Goal: Task Accomplishment & Management: Use online tool/utility

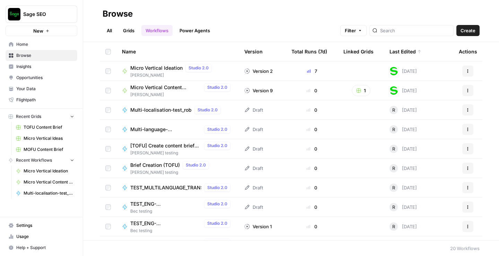
click at [133, 25] on link "Grids" at bounding box center [129, 30] width 20 height 11
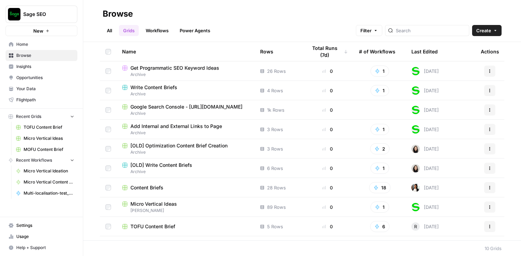
click at [415, 51] on div "Last Edited" at bounding box center [424, 51] width 26 height 19
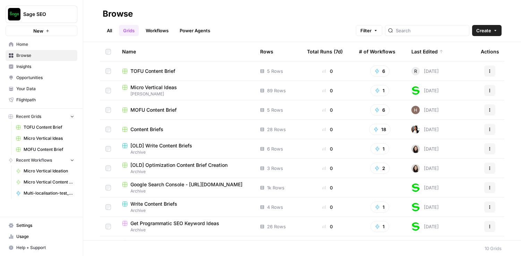
click at [153, 70] on span "TOFU Content Brief" at bounding box center [152, 71] width 45 height 7
click at [151, 89] on span "Micro Vertical Ideas" at bounding box center [153, 87] width 46 height 7
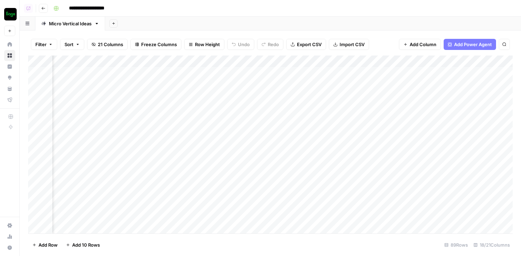
scroll to position [0, 268]
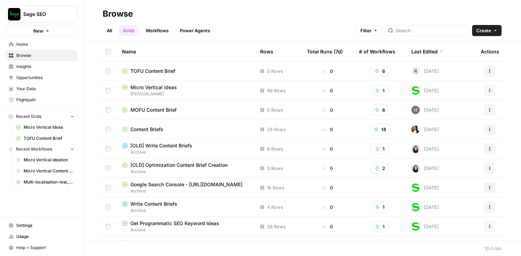
click at [157, 88] on span "Micro Vertical Ideas" at bounding box center [153, 87] width 46 height 7
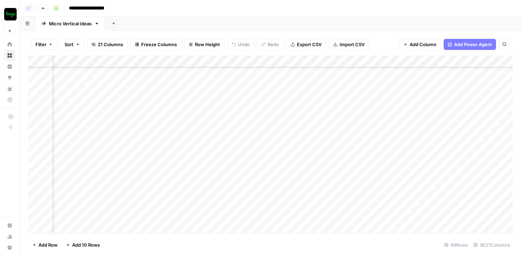
scroll to position [894, 1007]
click at [190, 61] on div "Add Column" at bounding box center [270, 144] width 484 height 178
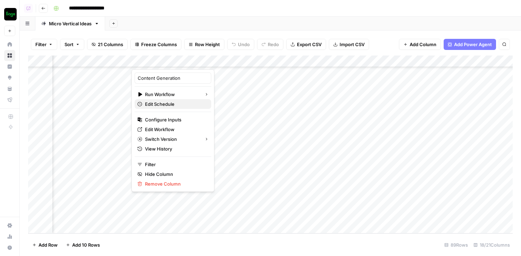
click at [174, 103] on span "Edit Schedule" at bounding box center [175, 104] width 61 height 7
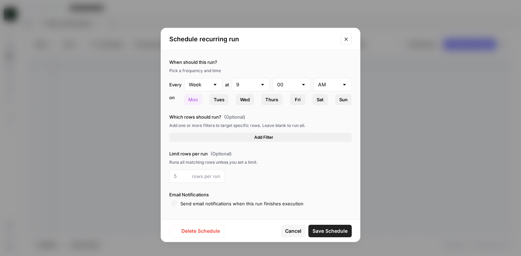
type input "Day"
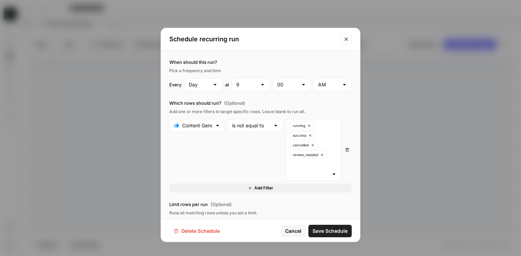
click at [347, 40] on icon "Close modal" at bounding box center [346, 39] width 6 height 6
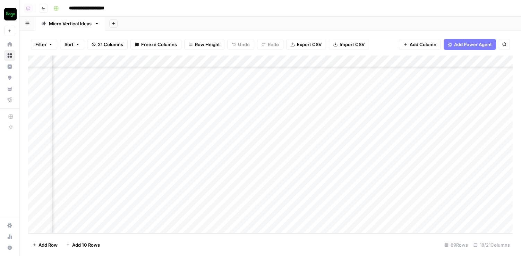
click at [200, 61] on div "Add Column" at bounding box center [270, 144] width 484 height 178
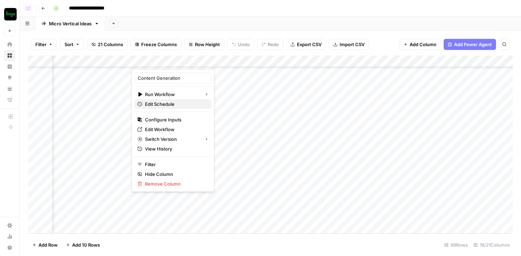
click at [165, 103] on span "Edit Schedule" at bounding box center [175, 104] width 61 height 7
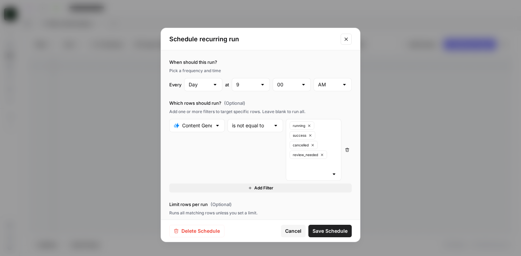
click at [113, 118] on div "Schedule recurring run When should this run? Pick a frequency and time Every Da…" at bounding box center [260, 128] width 521 height 256
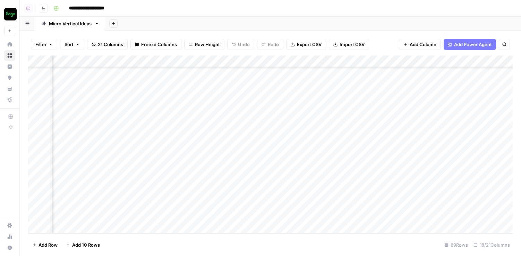
click at [185, 62] on div "Add Column" at bounding box center [270, 144] width 484 height 178
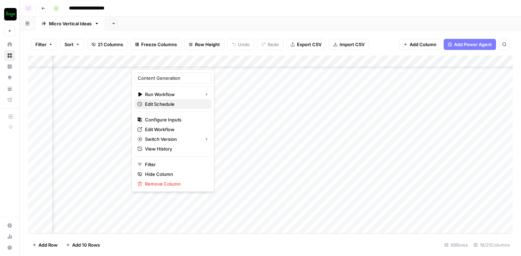
click at [166, 104] on span "Edit Schedule" at bounding box center [175, 104] width 61 height 7
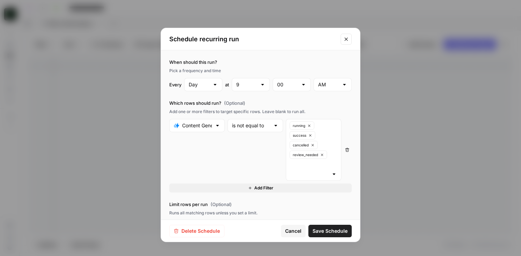
click at [106, 124] on div "Schedule recurring run When should this run? Pick a frequency and time Every Da…" at bounding box center [260, 128] width 521 height 256
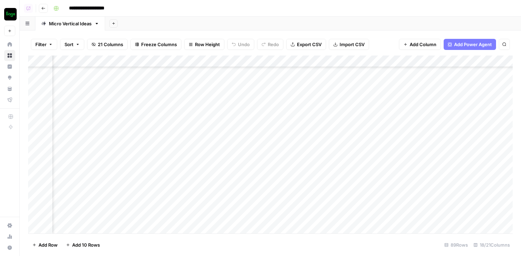
scroll to position [894, 998]
click at [189, 63] on div "Add Column" at bounding box center [270, 144] width 484 height 178
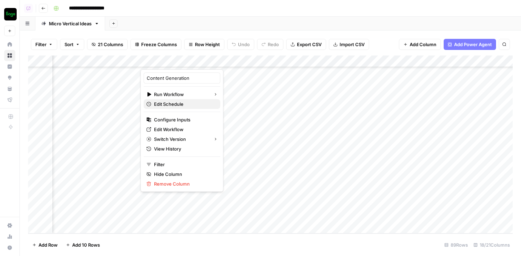
click at [176, 104] on span "Edit Schedule" at bounding box center [184, 104] width 61 height 7
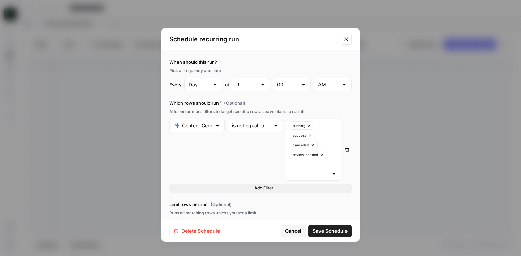
click at [110, 150] on div "Schedule recurring run When should this run? Pick a frequency and time Every Da…" at bounding box center [260, 128] width 521 height 256
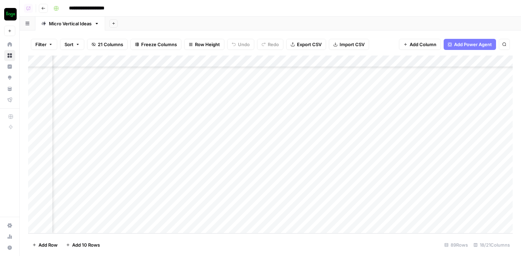
scroll to position [894, 1066]
click at [44, 6] on icon "button" at bounding box center [43, 8] width 4 height 4
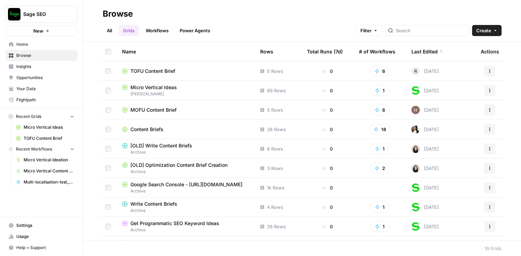
click at [143, 88] on span "Micro Vertical Ideas" at bounding box center [153, 87] width 46 height 7
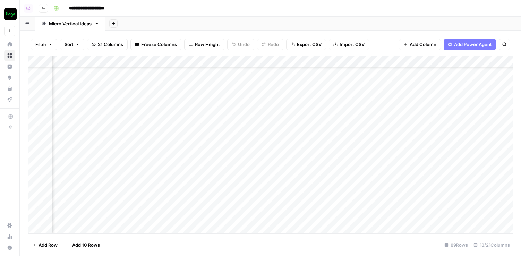
scroll to position [894, 969]
click at [41, 5] on button "Go back" at bounding box center [43, 8] width 9 height 9
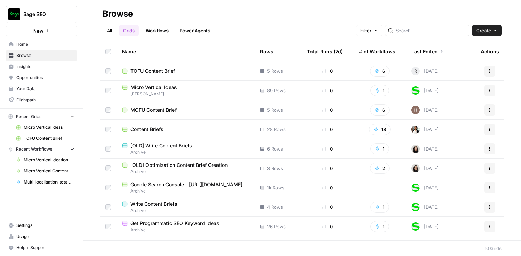
click at [160, 29] on link "Workflows" at bounding box center [156, 30] width 31 height 11
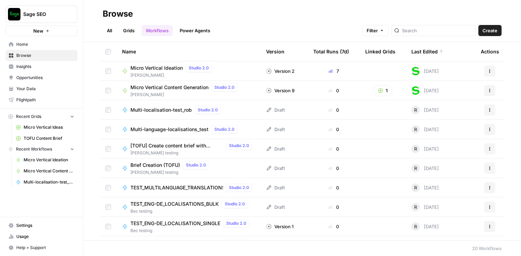
click at [146, 68] on span "Micro Vertical Ideation" at bounding box center [156, 67] width 52 height 7
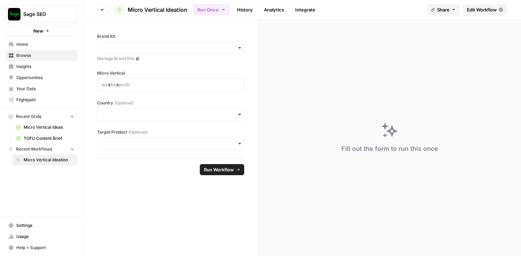
click at [472, 8] on span "Edit Workflow" at bounding box center [481, 9] width 30 height 7
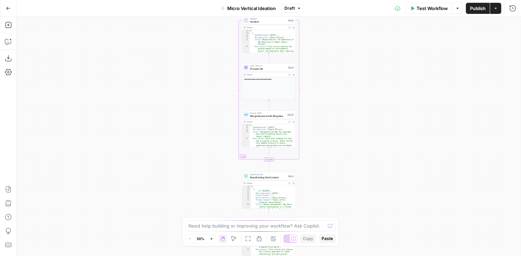
drag, startPoint x: 333, startPoint y: 153, endPoint x: 328, endPoint y: 21, distance: 132.1
click at [328, 21] on div "Workflow Set Inputs Inputs LLM · Gemini 2.5 Flash Prompt LLM Step 2 Output Expa…" at bounding box center [269, 136] width 504 height 239
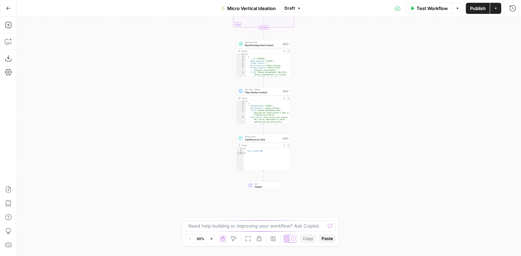
click at [328, 122] on div "Workflow Set Inputs Inputs LLM · Gemini 2.5 Flash Prompt LLM Step 2 Output Expa…" at bounding box center [269, 136] width 504 height 239
click at [289, 9] on span "Draft" at bounding box center [289, 8] width 10 height 6
click at [497, 9] on button "Actions" at bounding box center [495, 8] width 11 height 11
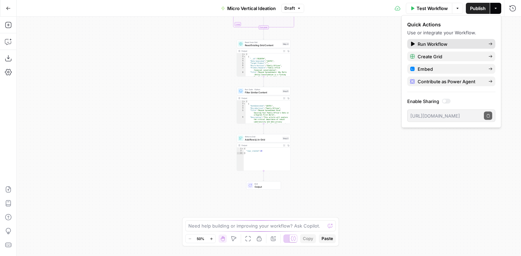
click at [448, 41] on span "Run Workflow" at bounding box center [449, 44] width 65 height 7
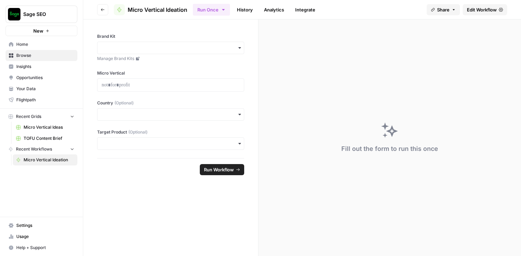
click at [251, 13] on link "History" at bounding box center [245, 9] width 24 height 11
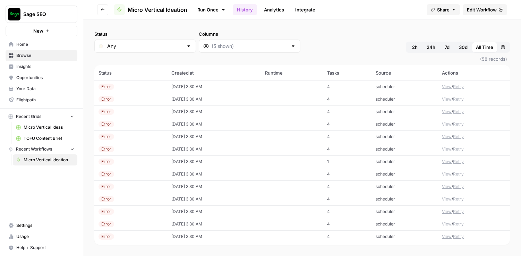
click at [427, 32] on div "Status Any Columns 2h 24h 7d 30d All Time Custom range" at bounding box center [301, 41] width 415 height 22
click at [444, 83] on td "View / Retry" at bounding box center [473, 86] width 72 height 12
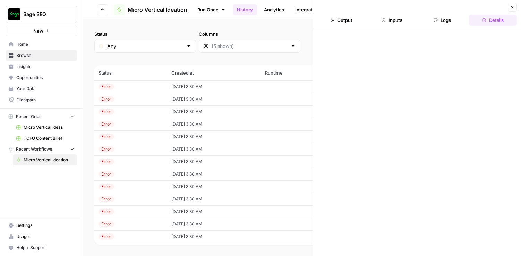
click at [341, 22] on button "Output" at bounding box center [341, 20] width 48 height 11
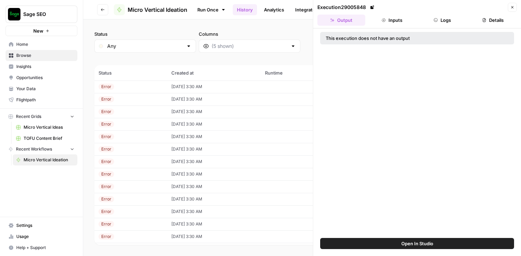
click at [445, 24] on button "Logs" at bounding box center [442, 20] width 48 height 11
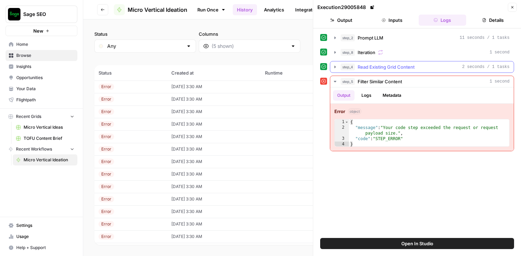
click at [415, 71] on button "step_4 Read Existing Grid Content 2 seconds / 1 tasks" at bounding box center [421, 66] width 183 height 11
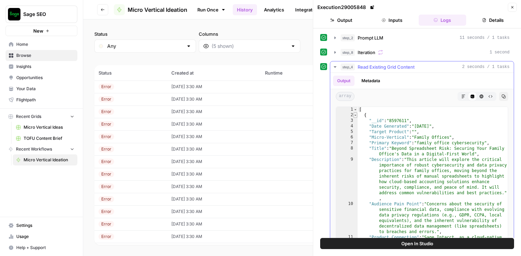
type textarea "*"
click at [354, 115] on span "Toggle code folding, rows 2 through 25" at bounding box center [355, 115] width 4 height 6
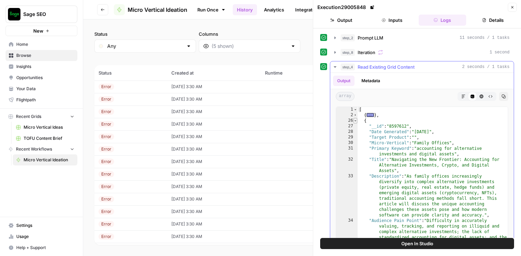
click at [355, 118] on span "Toggle code folding, rows 26 through 49" at bounding box center [355, 121] width 4 height 6
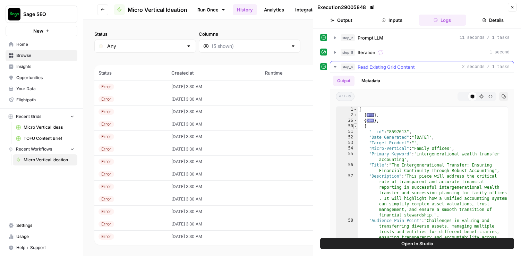
click at [355, 126] on span "Toggle code folding, rows 50 through 73" at bounding box center [355, 126] width 4 height 6
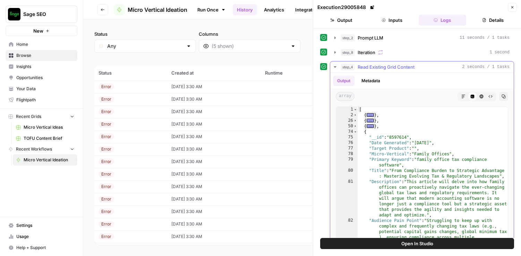
click at [475, 71] on button "step_4 Read Existing Grid Content 2 seconds / 1 tasks" at bounding box center [421, 66] width 183 height 11
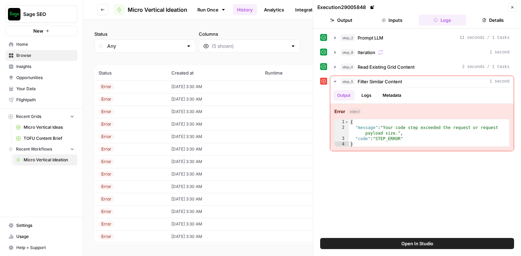
click at [499, 9] on icon "button" at bounding box center [512, 7] width 4 height 4
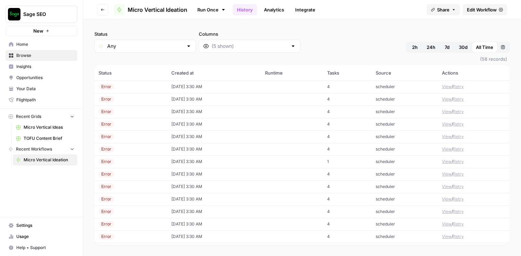
click at [482, 7] on span "Edit Workflow" at bounding box center [481, 9] width 30 height 7
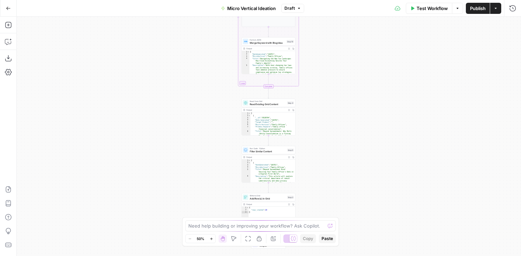
drag, startPoint x: 340, startPoint y: 155, endPoint x: 339, endPoint y: 77, distance: 77.3
click at [339, 77] on div "Workflow Set Inputs Inputs LLM · Gemini 2.5 Flash Prompt LLM Step 2 Output Expa…" at bounding box center [269, 136] width 504 height 239
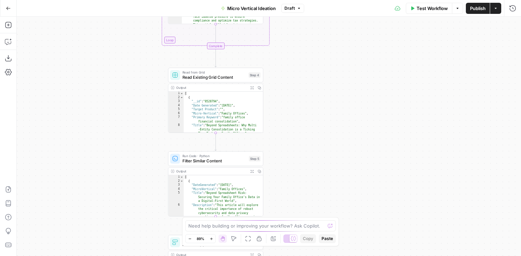
click at [12, 11] on button "Go Back" at bounding box center [8, 8] width 12 height 12
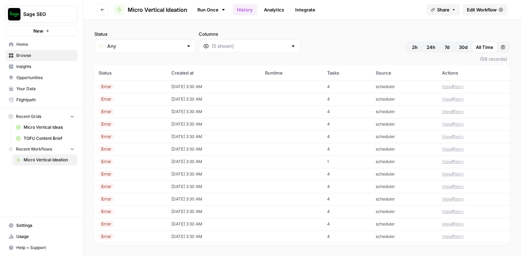
click at [443, 86] on button "View" at bounding box center [447, 87] width 10 height 6
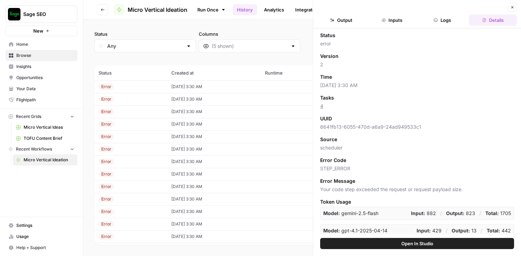
scroll to position [3, 0]
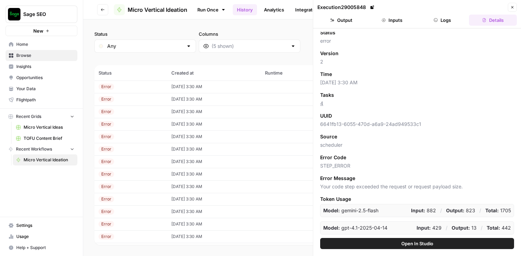
click at [458, 18] on button "Logs" at bounding box center [442, 20] width 48 height 11
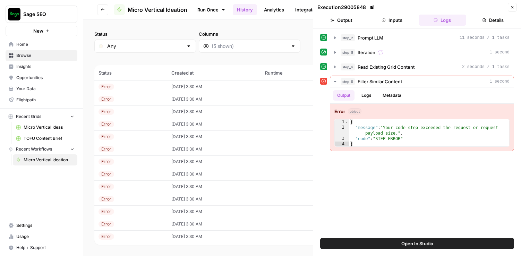
click at [499, 11] on div "Close" at bounding box center [511, 7] width 9 height 9
click at [499, 6] on icon "button" at bounding box center [512, 7] width 4 height 4
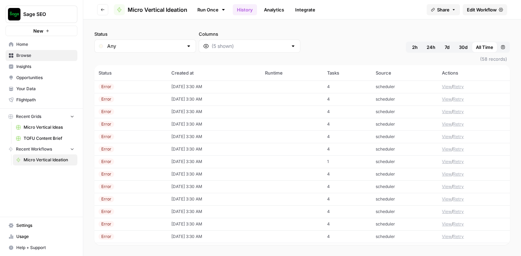
click at [444, 84] on button "View" at bounding box center [447, 87] width 10 height 6
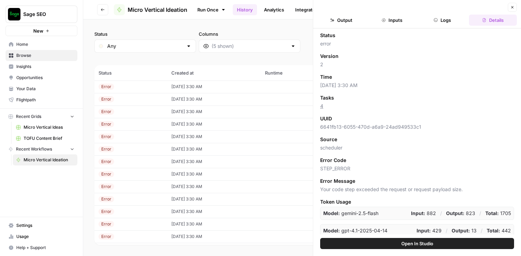
scroll to position [3, 0]
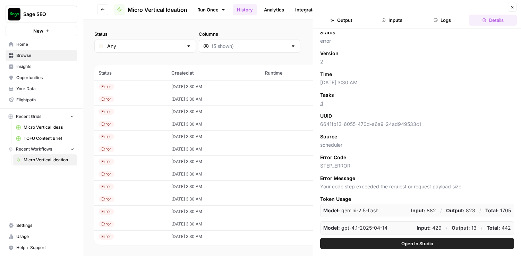
click at [443, 17] on button "Logs" at bounding box center [442, 20] width 48 height 11
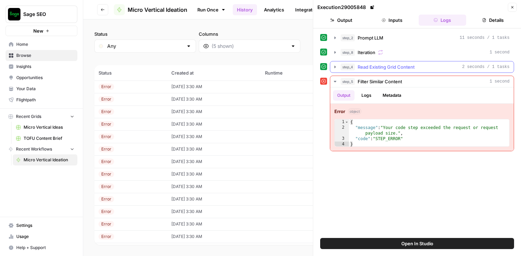
click at [392, 61] on div "step_4 Read Existing Grid Content 2 seconds / 1 tasks" at bounding box center [422, 67] width 184 height 12
click at [381, 62] on button "step_4 Read Existing Grid Content 2 seconds / 1 tasks" at bounding box center [421, 66] width 183 height 11
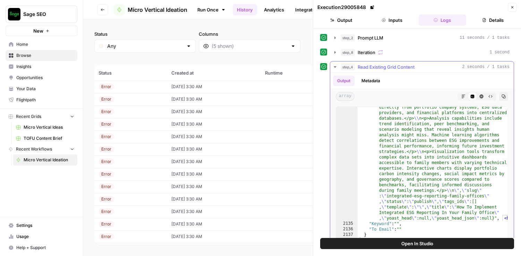
scroll to position [11220, 0]
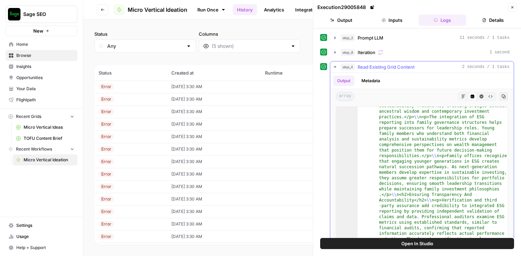
click at [397, 68] on span "Read Existing Grid Content" at bounding box center [385, 66] width 57 height 7
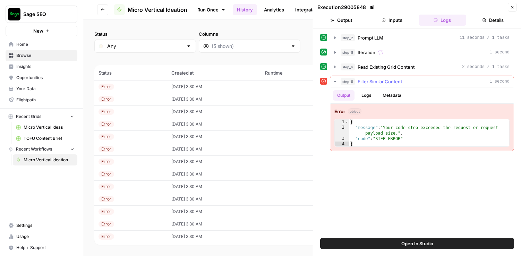
click at [369, 99] on button "Logs" at bounding box center [366, 95] width 18 height 10
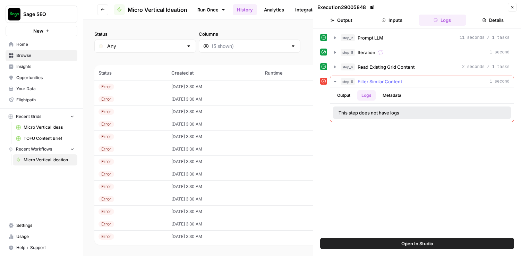
click at [387, 97] on button "Metadata" at bounding box center [391, 95] width 27 height 10
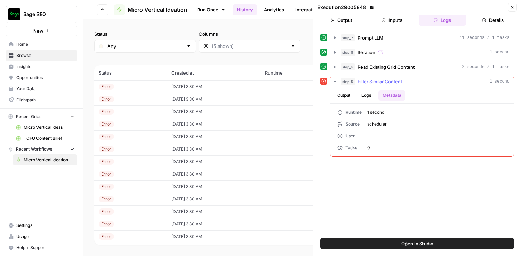
click at [346, 97] on button "Output" at bounding box center [343, 95] width 21 height 10
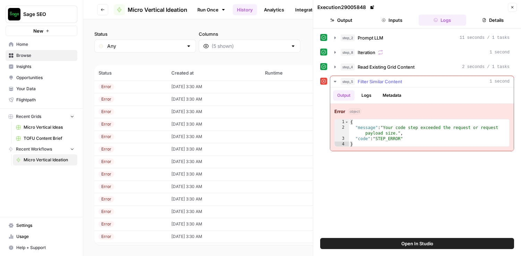
click at [390, 93] on button "Metadata" at bounding box center [391, 95] width 27 height 10
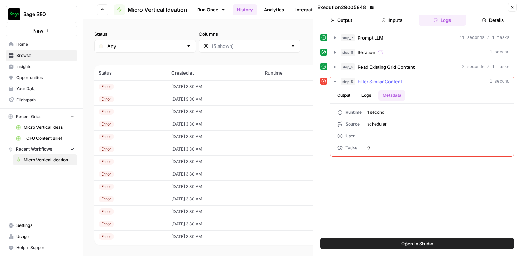
click at [366, 94] on button "Logs" at bounding box center [366, 95] width 18 height 10
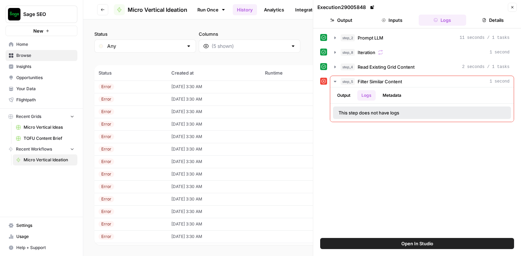
click at [499, 7] on icon "button" at bounding box center [512, 7] width 4 height 4
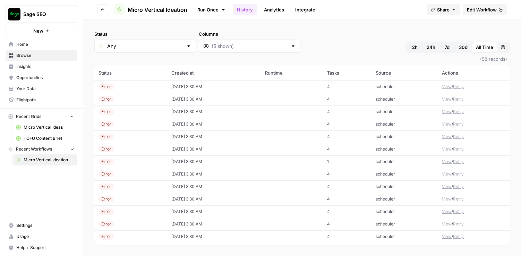
click at [477, 9] on span "Edit Workflow" at bounding box center [481, 9] width 30 height 7
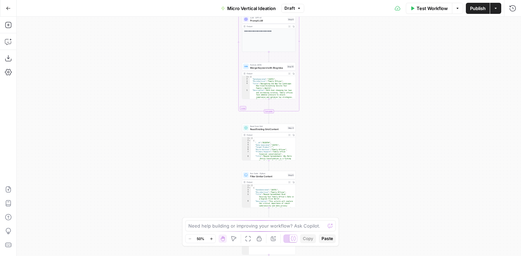
drag, startPoint x: 352, startPoint y: 201, endPoint x: 352, endPoint y: 132, distance: 69.3
click at [352, 132] on div "Workflow Set Inputs Inputs LLM · Gemini 2.5 Flash Prompt LLM Step 2 Output Expa…" at bounding box center [269, 136] width 504 height 239
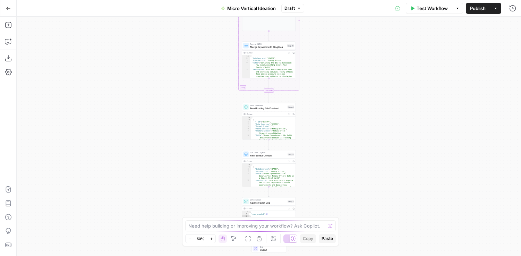
click at [265, 154] on span "Filter Similar Content" at bounding box center [268, 155] width 36 height 3
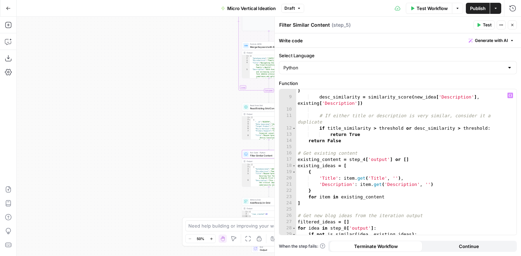
scroll to position [73, 0]
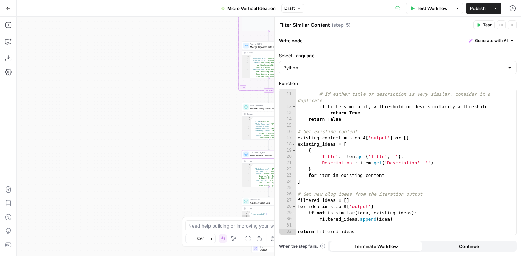
drag, startPoint x: 191, startPoint y: 139, endPoint x: 124, endPoint y: 145, distance: 67.5
click at [124, 145] on div "Workflow Set Inputs Inputs LLM · Gemini 2.5 Flash Prompt LLM Step 2 Output Expa…" at bounding box center [269, 136] width 504 height 239
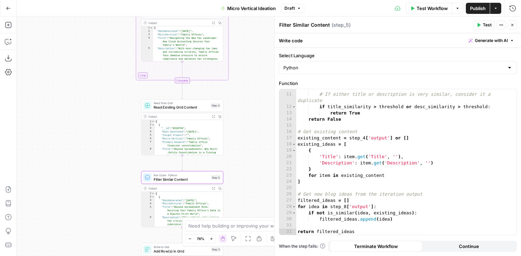
click at [484, 26] on span "Test" at bounding box center [486, 25] width 9 height 6
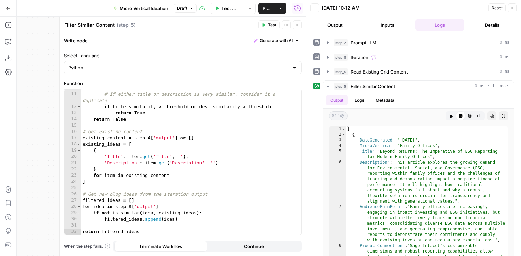
click at [302, 27] on header "Filter Similar Content Filter Similar Content ( step_5 ) Test Actions Close" at bounding box center [183, 25] width 246 height 17
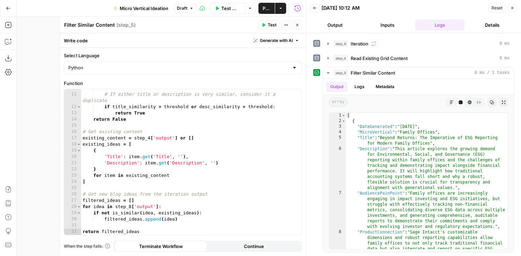
click at [297, 23] on icon "button" at bounding box center [297, 25] width 4 height 4
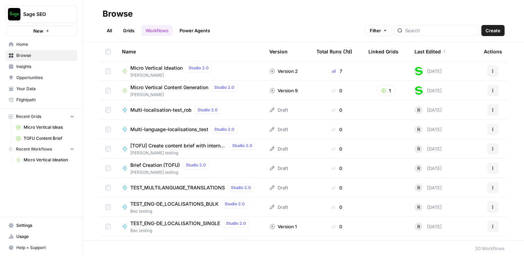
click at [173, 66] on span "Micro Vertical Ideation" at bounding box center [156, 67] width 52 height 7
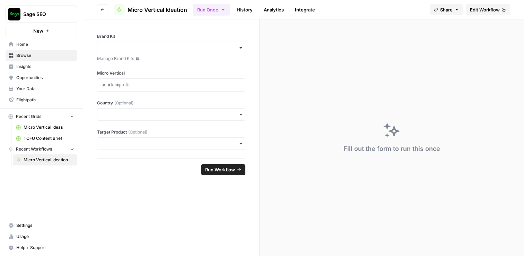
click at [236, 12] on link "History" at bounding box center [245, 9] width 24 height 11
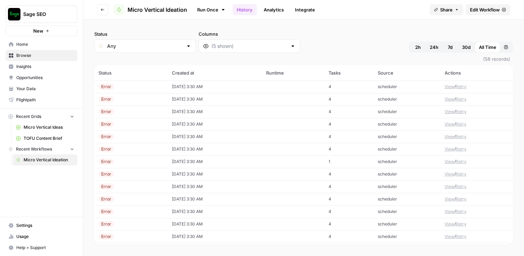
click at [447, 83] on td "View / Retry" at bounding box center [476, 86] width 72 height 12
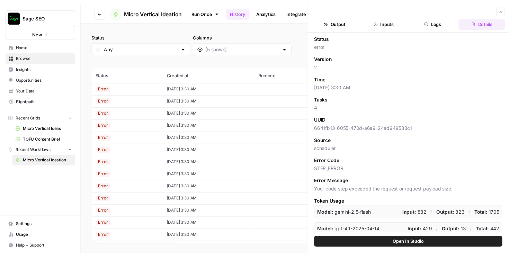
scroll to position [3, 0]
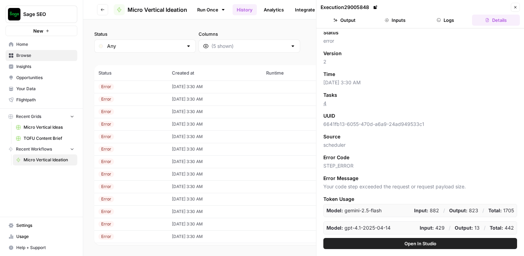
drag, startPoint x: 469, startPoint y: 187, endPoint x: 323, endPoint y: 186, distance: 146.3
click at [323, 186] on div "Status error Version 2 Time 09/15/25 at 3:30 AM Tasks 4 UUID 6641fb13-6055-470d…" at bounding box center [420, 132] width 208 height 209
copy span "Your code step exceeded the request or request payload size."
click at [453, 15] on button "Logs" at bounding box center [446, 20] width 48 height 11
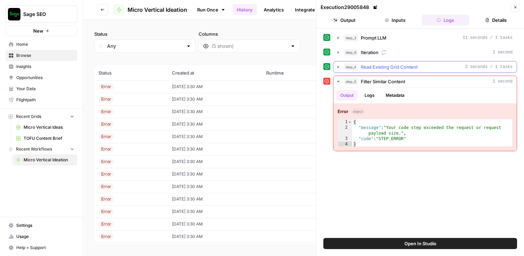
click at [392, 67] on span "Read Existing Grid Content" at bounding box center [389, 66] width 57 height 7
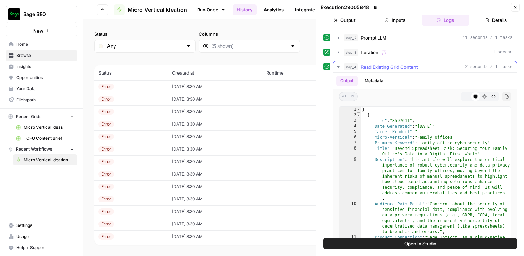
type textarea "*"
click at [357, 115] on span "Toggle code folding, rows 2 through 25" at bounding box center [359, 115] width 4 height 6
click at [358, 114] on span "Toggle code folding, rows 2 through 25" at bounding box center [359, 115] width 4 height 6
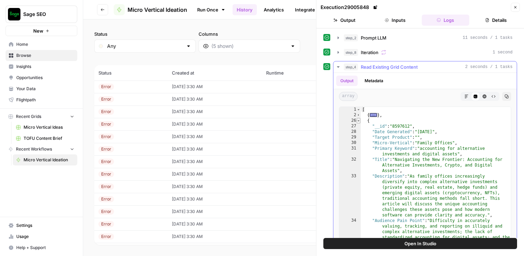
click at [358, 120] on span "Toggle code folding, rows 26 through 49" at bounding box center [359, 121] width 4 height 6
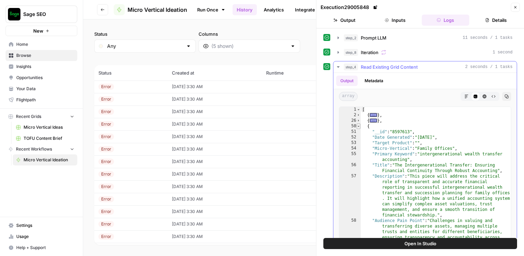
click at [358, 126] on span "Toggle code folding, rows 50 through 73" at bounding box center [359, 126] width 4 height 6
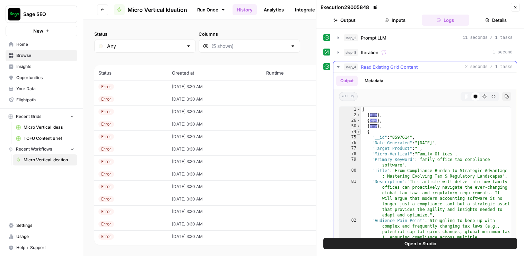
click at [358, 132] on span "Toggle code folding, rows 74 through 97" at bounding box center [359, 132] width 4 height 6
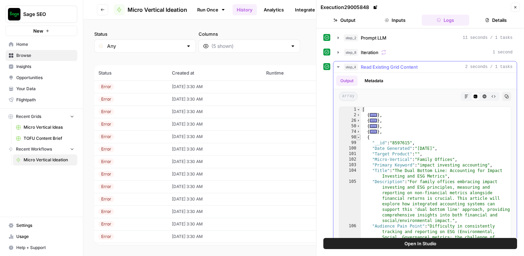
click at [358, 137] on span "Toggle code folding, rows 98 through 121" at bounding box center [359, 137] width 4 height 6
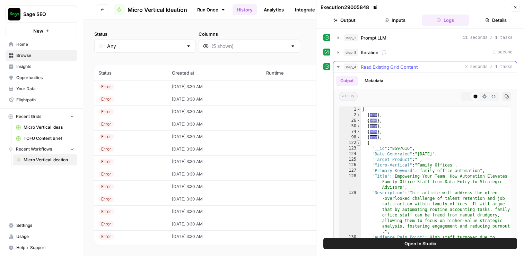
click at [358, 145] on span "Toggle code folding, rows 122 through 145" at bounding box center [359, 143] width 4 height 6
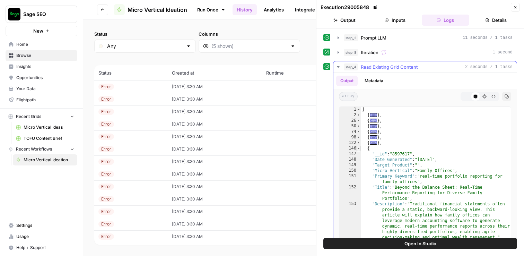
click at [358, 149] on span "Toggle code folding, rows 146 through 169" at bounding box center [359, 149] width 4 height 6
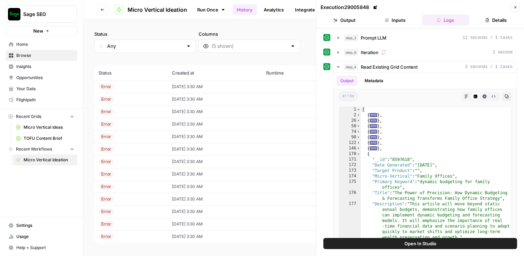
click at [437, 247] on button "Open In Studio" at bounding box center [420, 243] width 194 height 11
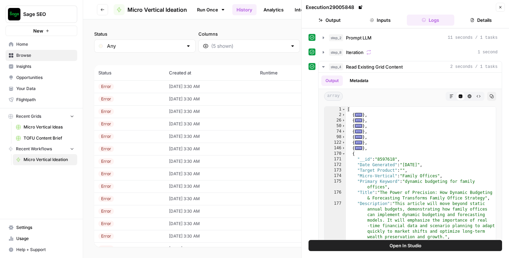
click at [499, 4] on button "Close" at bounding box center [500, 7] width 9 height 9
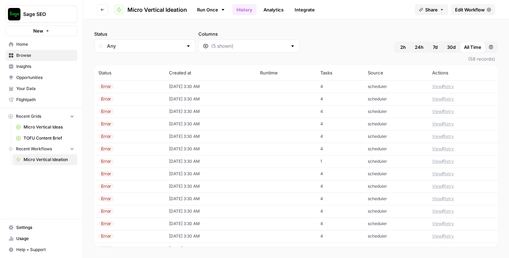
click at [474, 8] on span "Edit Workflow" at bounding box center [470, 9] width 30 height 7
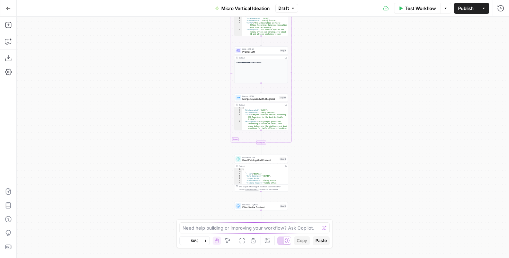
drag, startPoint x: 356, startPoint y: 103, endPoint x: 353, endPoint y: 49, distance: 54.2
click at [353, 49] on div "Workflow Set Inputs Inputs LLM · Gemini 2.5 Flash Prompt LLM Step 2 Output Copy…" at bounding box center [263, 138] width 493 height 242
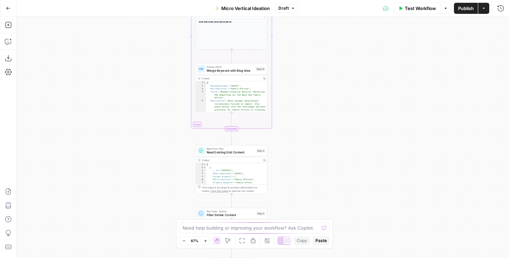
drag, startPoint x: 348, startPoint y: 128, endPoint x: 394, endPoint y: 44, distance: 96.3
click at [391, 46] on div "Workflow Set Inputs Inputs LLM · Gemini 2.5 Flash Prompt LLM Step 2 Output Copy…" at bounding box center [263, 138] width 493 height 242
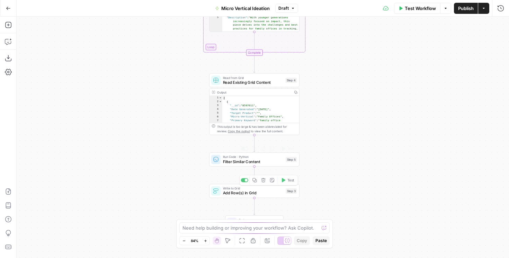
click at [227, 79] on span "Read from Grid" at bounding box center [253, 77] width 60 height 5
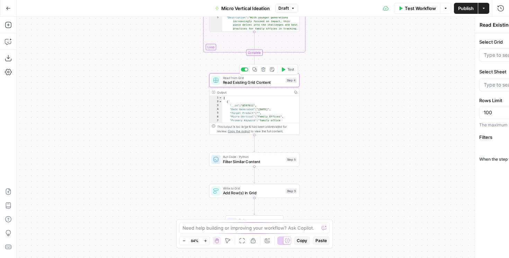
type input "Micro Vertical Ideas"
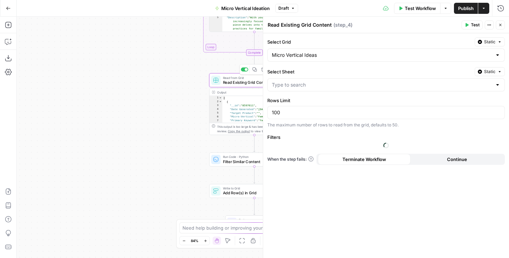
type input "Micro Vertical Ideas"
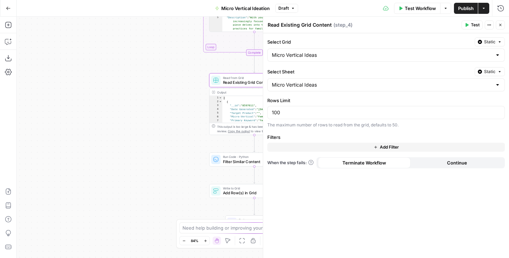
click at [304, 145] on button "Add Filter" at bounding box center [387, 147] width 238 height 9
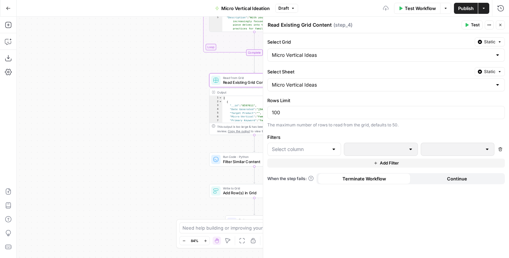
click at [499, 147] on button "Delete" at bounding box center [500, 149] width 9 height 9
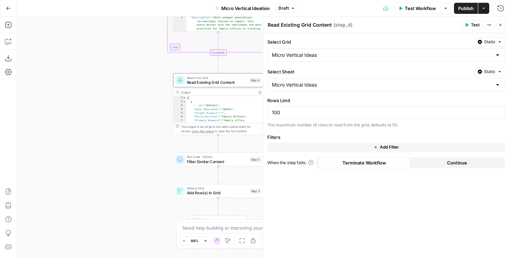
drag, startPoint x: 163, startPoint y: 133, endPoint x: 106, endPoint y: 133, distance: 56.1
click at [106, 133] on div "Workflow Set Inputs Inputs LLM · Gemini 2.5 Flash Prompt LLM Step 2 Output Copy…" at bounding box center [263, 138] width 493 height 242
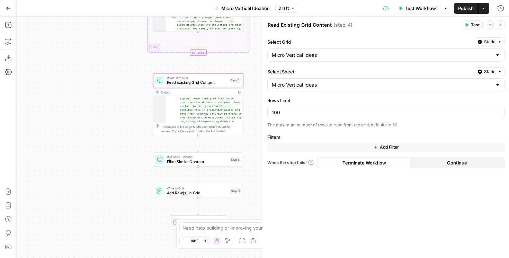
scroll to position [8383, 0]
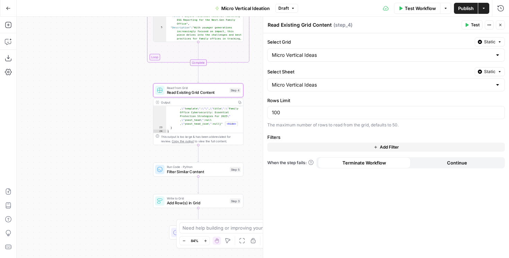
drag, startPoint x: 136, startPoint y: 125, endPoint x: 136, endPoint y: 181, distance: 56.1
click at [136, 181] on div "Workflow Set Inputs Inputs LLM · Gemini 2.5 Flash Prompt LLM Step 2 Output Copy…" at bounding box center [263, 138] width 493 height 242
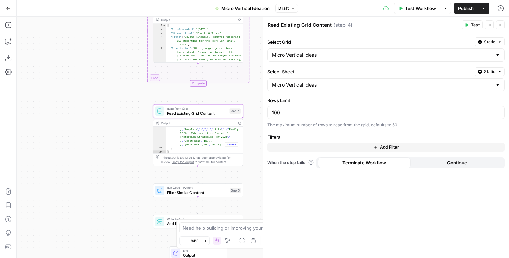
drag, startPoint x: 99, startPoint y: 151, endPoint x: 99, endPoint y: 125, distance: 25.3
click at [99, 125] on div "Workflow Set Inputs Inputs LLM · Gemini 2.5 Flash Prompt LLM Step 2 Output Copy…" at bounding box center [263, 138] width 493 height 242
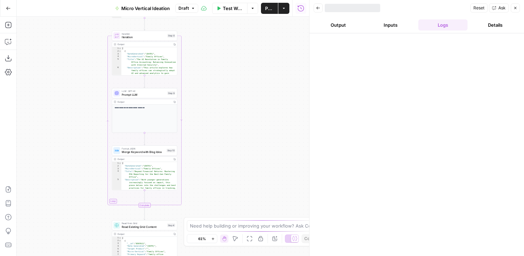
drag, startPoint x: 237, startPoint y: 138, endPoint x: 304, endPoint y: 32, distance: 125.1
click at [300, 33] on div "Workflow Set Inputs Inputs LLM · Gemini 2.5 Flash Prompt LLM Step 2 Output Copy…" at bounding box center [163, 136] width 292 height 239
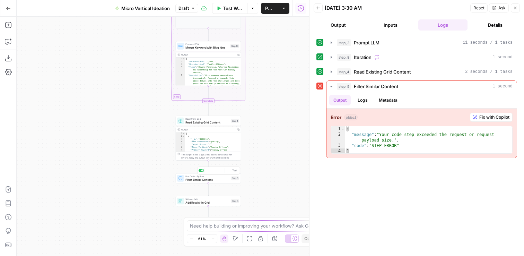
click at [222, 178] on span "Filter Similar Content" at bounding box center [207, 179] width 44 height 4
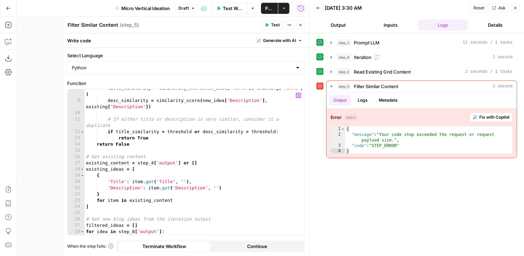
scroll to position [73, 0]
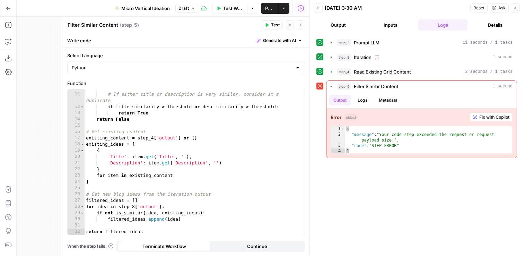
click at [298, 23] on button "Close" at bounding box center [300, 24] width 9 height 9
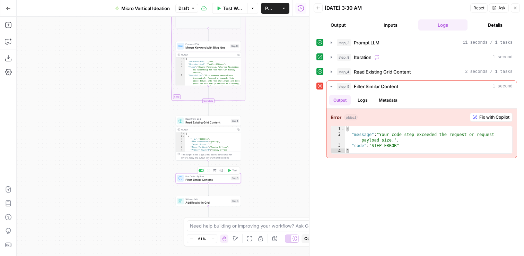
click at [201, 180] on span "Filter Similar Content" at bounding box center [207, 179] width 44 height 4
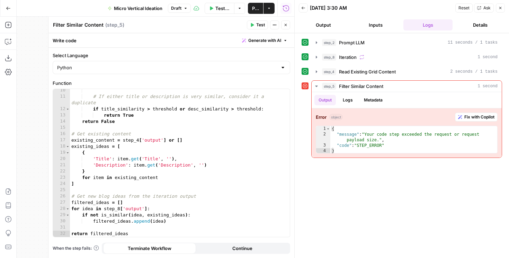
scroll to position [70, 0]
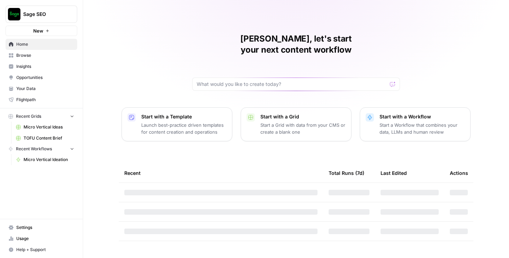
click at [69, 15] on icon "Workspace: Sage SEO" at bounding box center [71, 14] width 7 height 7
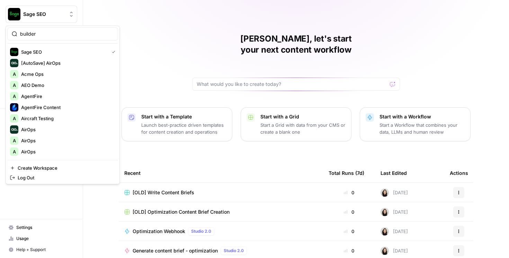
type input "builder"
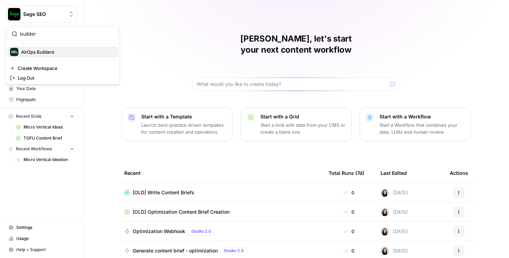
click at [58, 50] on span "AirOps Builders" at bounding box center [66, 52] width 91 height 7
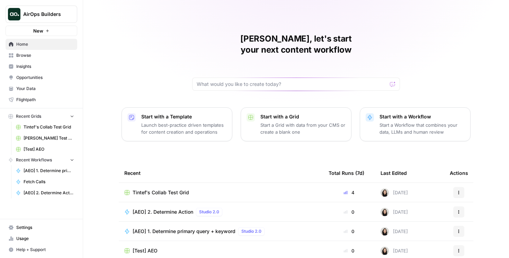
click at [27, 52] on link "Browse" at bounding box center [42, 55] width 72 height 11
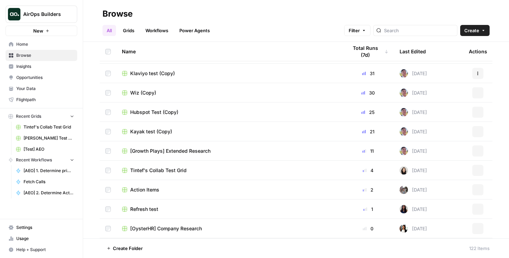
scroll to position [260, 0]
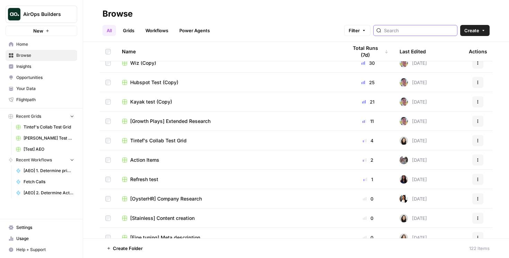
click at [431, 30] on input "search" at bounding box center [419, 30] width 70 height 7
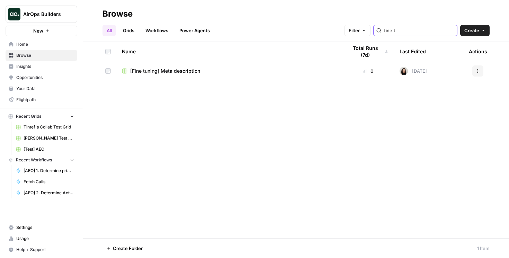
type input "fine t"
click at [174, 60] on div "Name" at bounding box center [229, 51] width 215 height 19
click at [171, 76] on td "[Fine tuning] Meta description" at bounding box center [229, 70] width 226 height 19
click at [170, 74] on span "[Fine tuning] Meta description" at bounding box center [165, 71] width 70 height 7
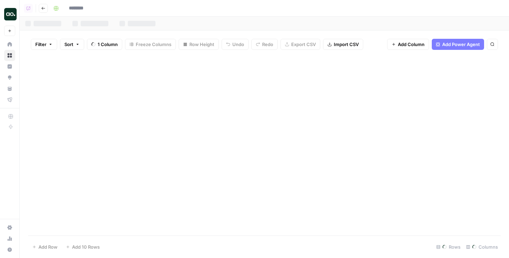
type input "**********"
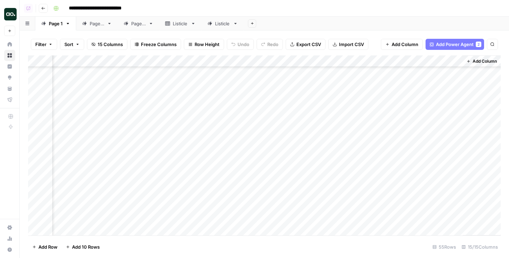
scroll to position [491, 720]
click at [95, 27] on div "Page 2" at bounding box center [97, 23] width 15 height 7
click at [140, 27] on link "Page 3" at bounding box center [139, 24] width 42 height 14
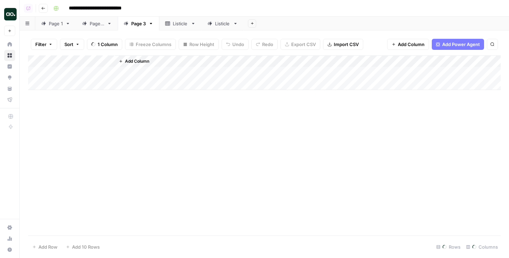
click at [183, 26] on div "Listicle" at bounding box center [180, 23] width 15 height 7
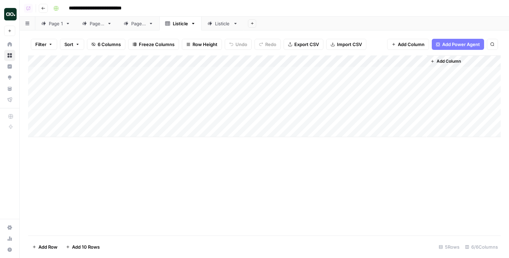
click at [222, 23] on div "Listicle" at bounding box center [222, 23] width 15 height 7
click at [56, 25] on div "Page 1" at bounding box center [56, 23] width 14 height 7
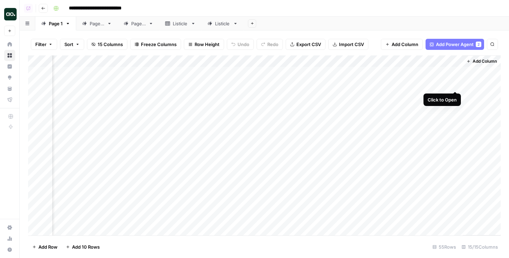
click at [455, 83] on div "Add Column" at bounding box center [264, 145] width 473 height 180
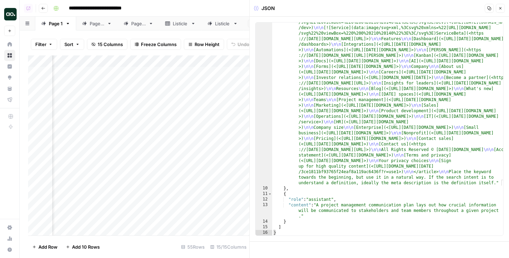
scroll to position [1450, 0]
click at [500, 10] on icon "button" at bounding box center [501, 8] width 4 height 4
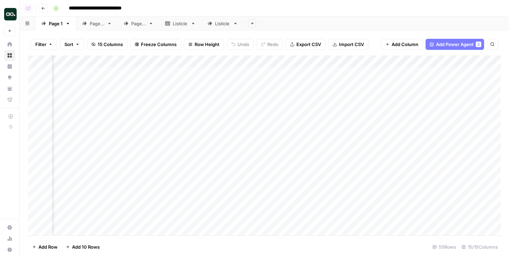
scroll to position [0, 720]
click at [363, 63] on div "Add Column" at bounding box center [264, 145] width 473 height 180
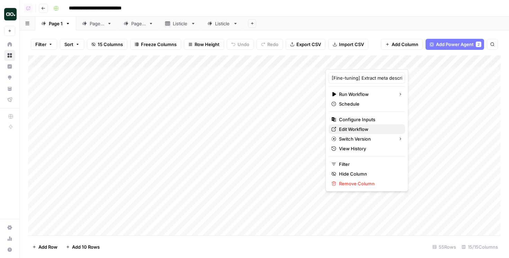
click at [353, 126] on span "Edit Workflow" at bounding box center [369, 129] width 61 height 7
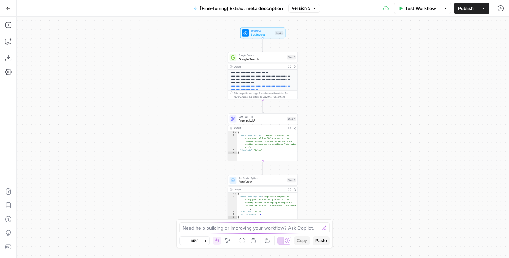
drag, startPoint x: 173, startPoint y: 64, endPoint x: 95, endPoint y: 65, distance: 78.0
click at [95, 65] on div "**********" at bounding box center [263, 138] width 493 height 242
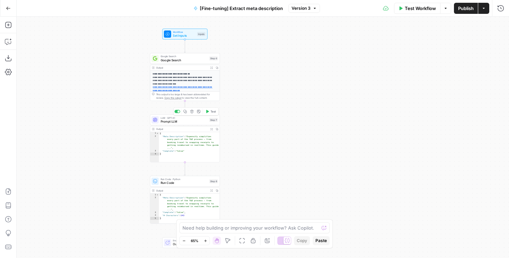
click at [171, 121] on span "Prompt LLM" at bounding box center [184, 121] width 47 height 5
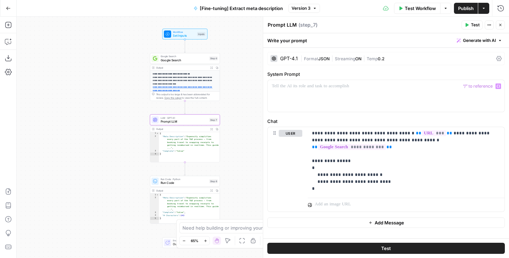
click at [299, 54] on div "GPT-4.1 | Format JSON | Streaming ON | Temp 0.2" at bounding box center [387, 58] width 238 height 13
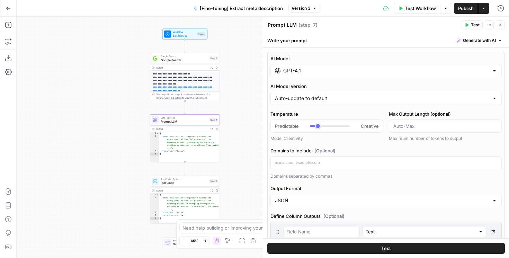
click at [326, 70] on input "GPT-4.1" at bounding box center [386, 70] width 206 height 7
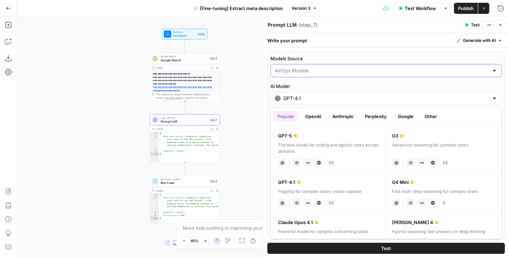
click at [326, 69] on input "Models Source" at bounding box center [382, 70] width 214 height 7
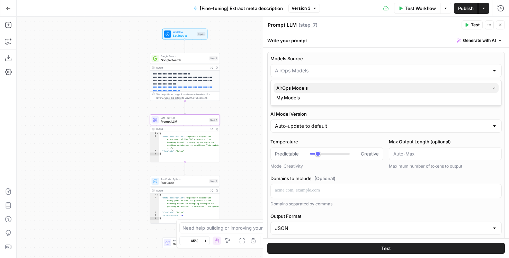
click at [320, 90] on span "AirOps Models" at bounding box center [382, 88] width 211 height 7
type input "AirOps Models"
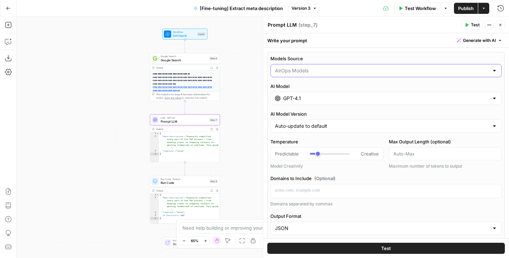
click at [314, 71] on input "Models Source" at bounding box center [382, 70] width 214 height 7
type input "My Models"
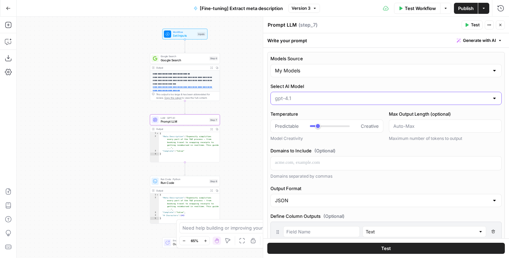
click at [315, 99] on input "Select AI Model" at bounding box center [382, 98] width 214 height 7
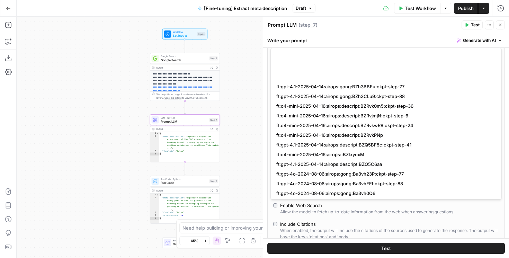
scroll to position [1236, 0]
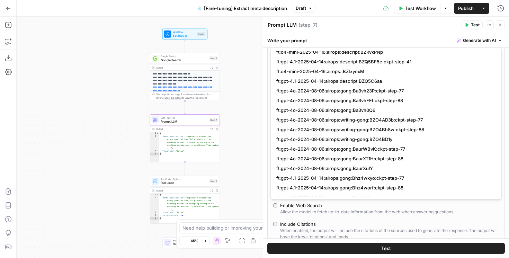
type input "gpt-4.1"
click at [353, 209] on div "Allow the model to fetch up-to-date information from the web when answering que…" at bounding box center [367, 212] width 174 height 6
type input "response"
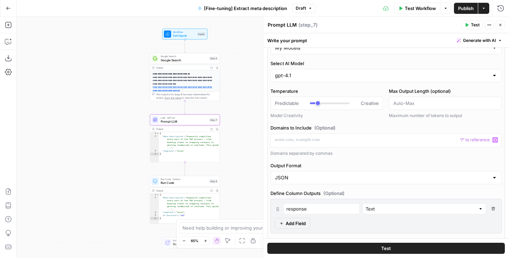
scroll to position [0, 0]
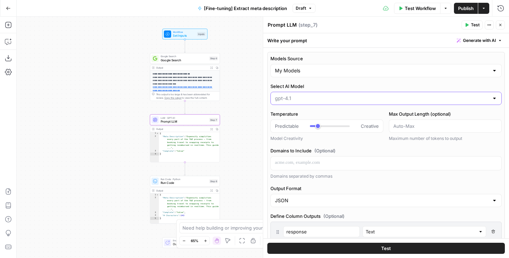
click at [366, 101] on input "Select AI Model" at bounding box center [382, 98] width 214 height 7
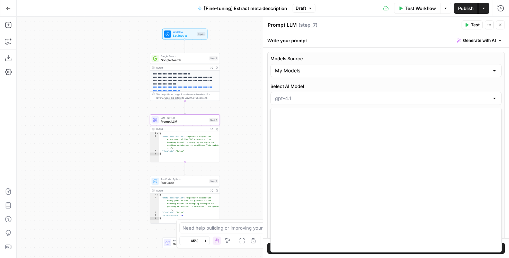
scroll to position [608, 0]
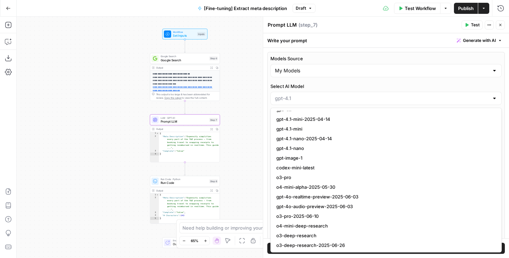
type input "gpt-4.1"
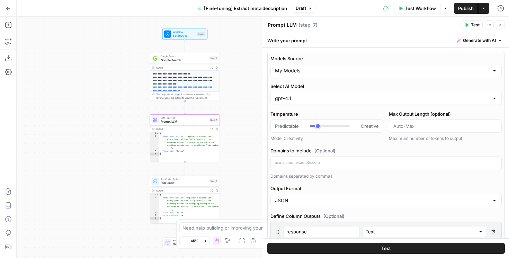
click at [335, 27] on div "Prompt LLM Prompt LLM ( step_7 )" at bounding box center [364, 25] width 192 height 8
